Goal: Task Accomplishment & Management: Complete application form

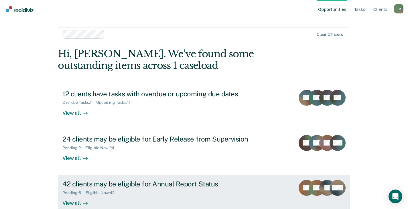
click at [177, 188] on div "42 clients may be eligible for Annual Report Status" at bounding box center [162, 184] width 201 height 8
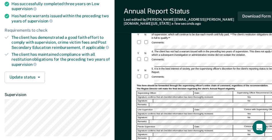
scroll to position [76, 0]
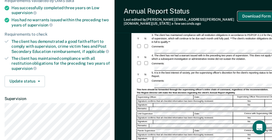
click at [261, 14] on button "Download Form" at bounding box center [257, 15] width 38 height 9
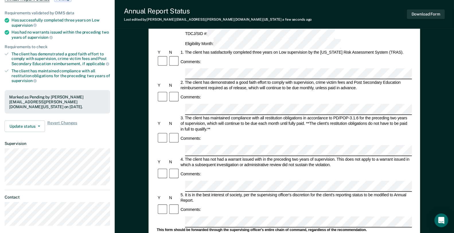
scroll to position [0, 0]
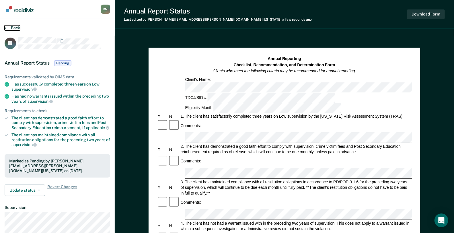
click at [12, 27] on button "Back" at bounding box center [12, 27] width 15 height 5
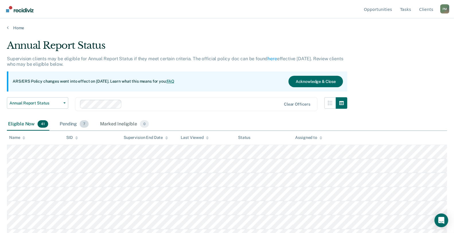
click at [78, 125] on div "Pending 7" at bounding box center [73, 124] width 31 height 13
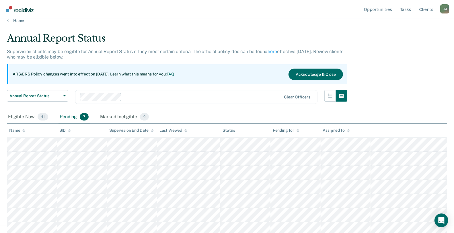
scroll to position [9, 0]
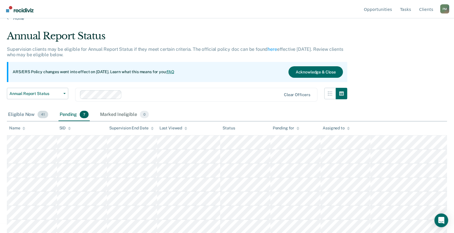
click at [12, 113] on div "Eligible Now 41" at bounding box center [28, 114] width 42 height 13
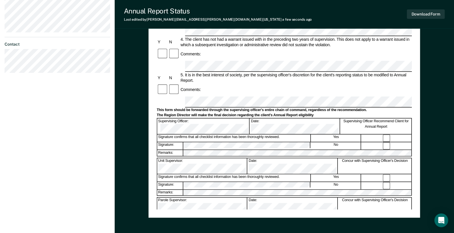
scroll to position [191, 0]
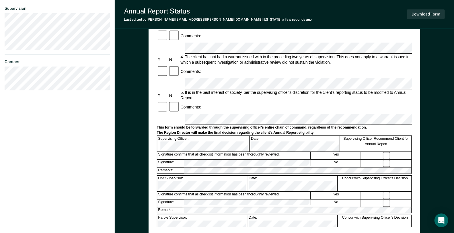
scroll to position [159, 0]
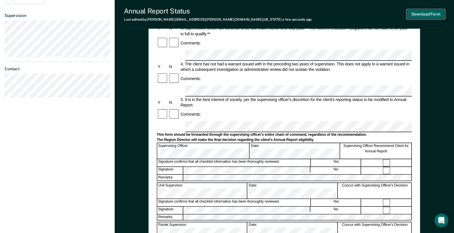
click at [412, 14] on button "Download Form" at bounding box center [426, 13] width 38 height 9
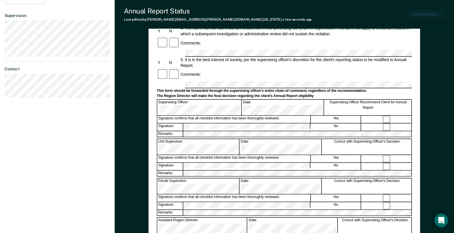
scroll to position [187, 0]
